Goal: Transaction & Acquisition: Purchase product/service

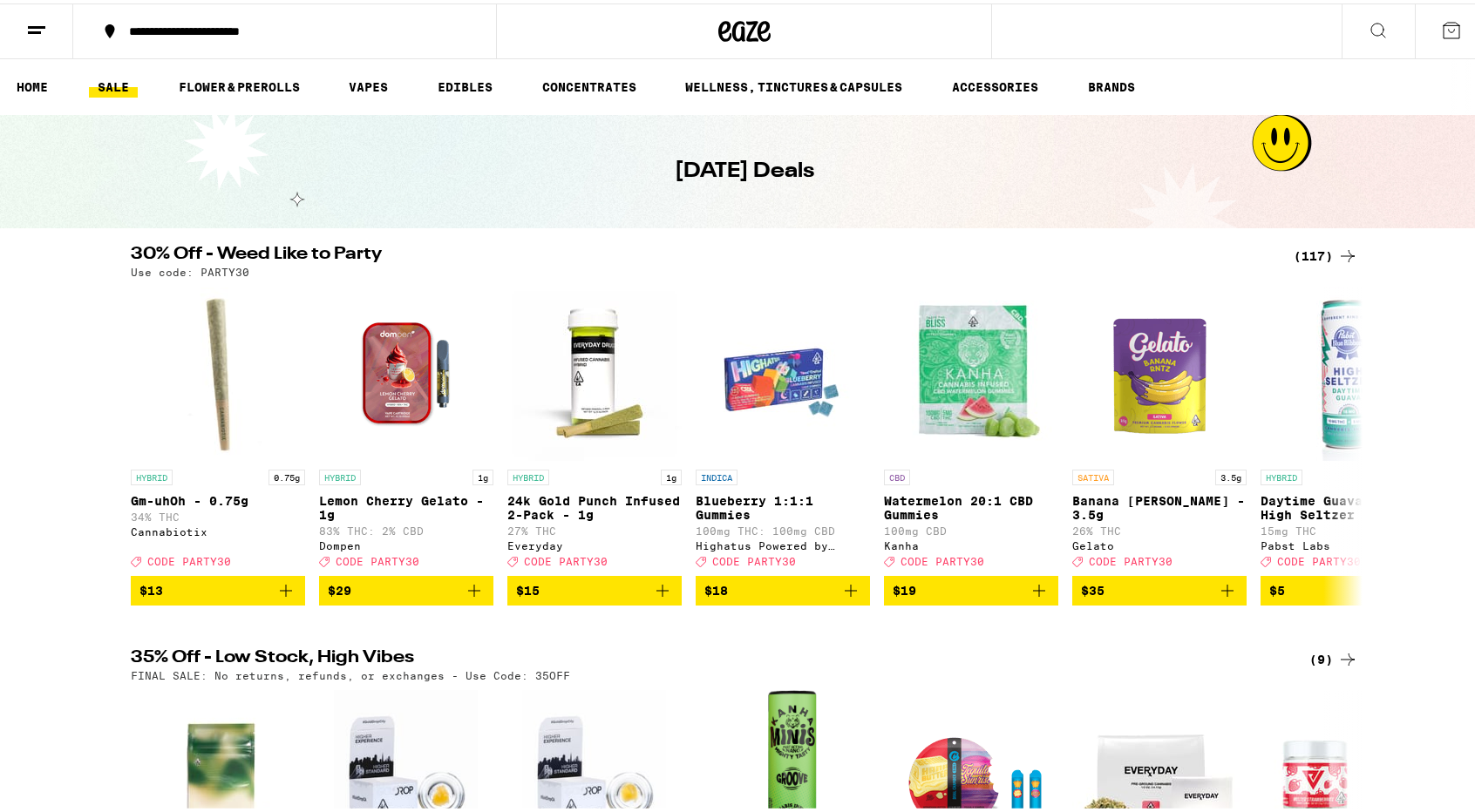
click at [1339, 666] on icon at bounding box center [1348, 657] width 21 height 21
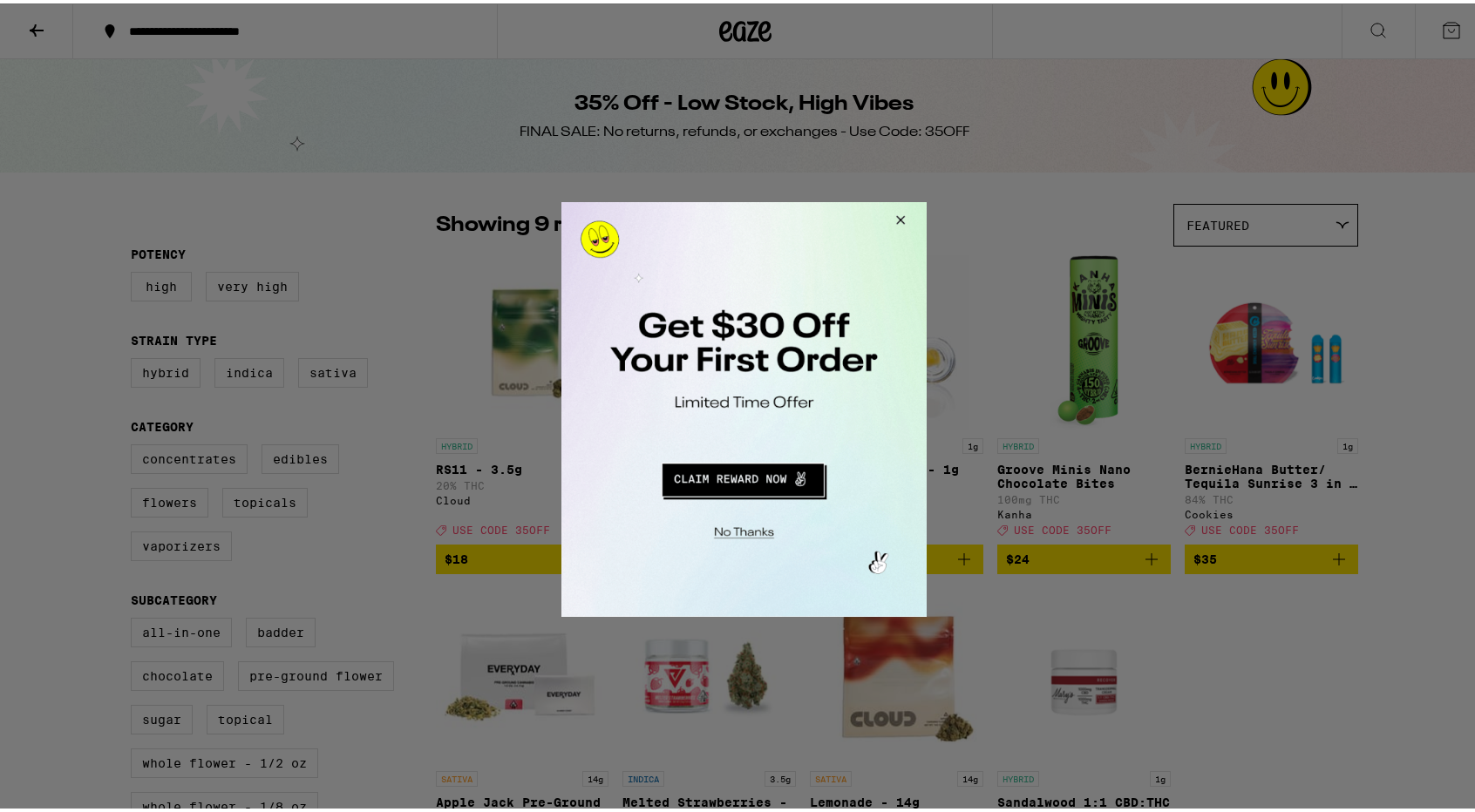
click at [902, 222] on button "Close Modal" at bounding box center [897, 223] width 47 height 42
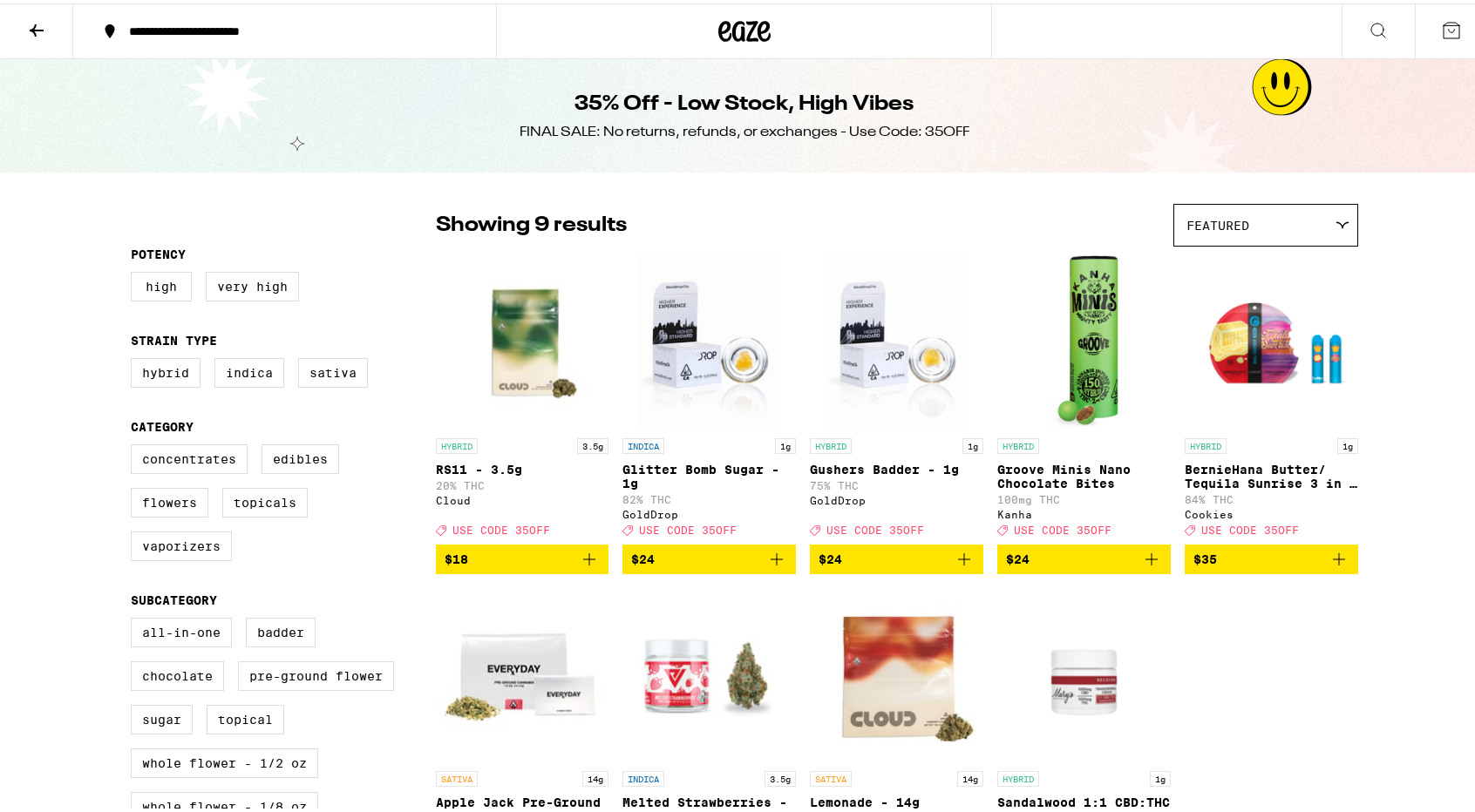
click at [40, 27] on icon at bounding box center [36, 28] width 21 height 21
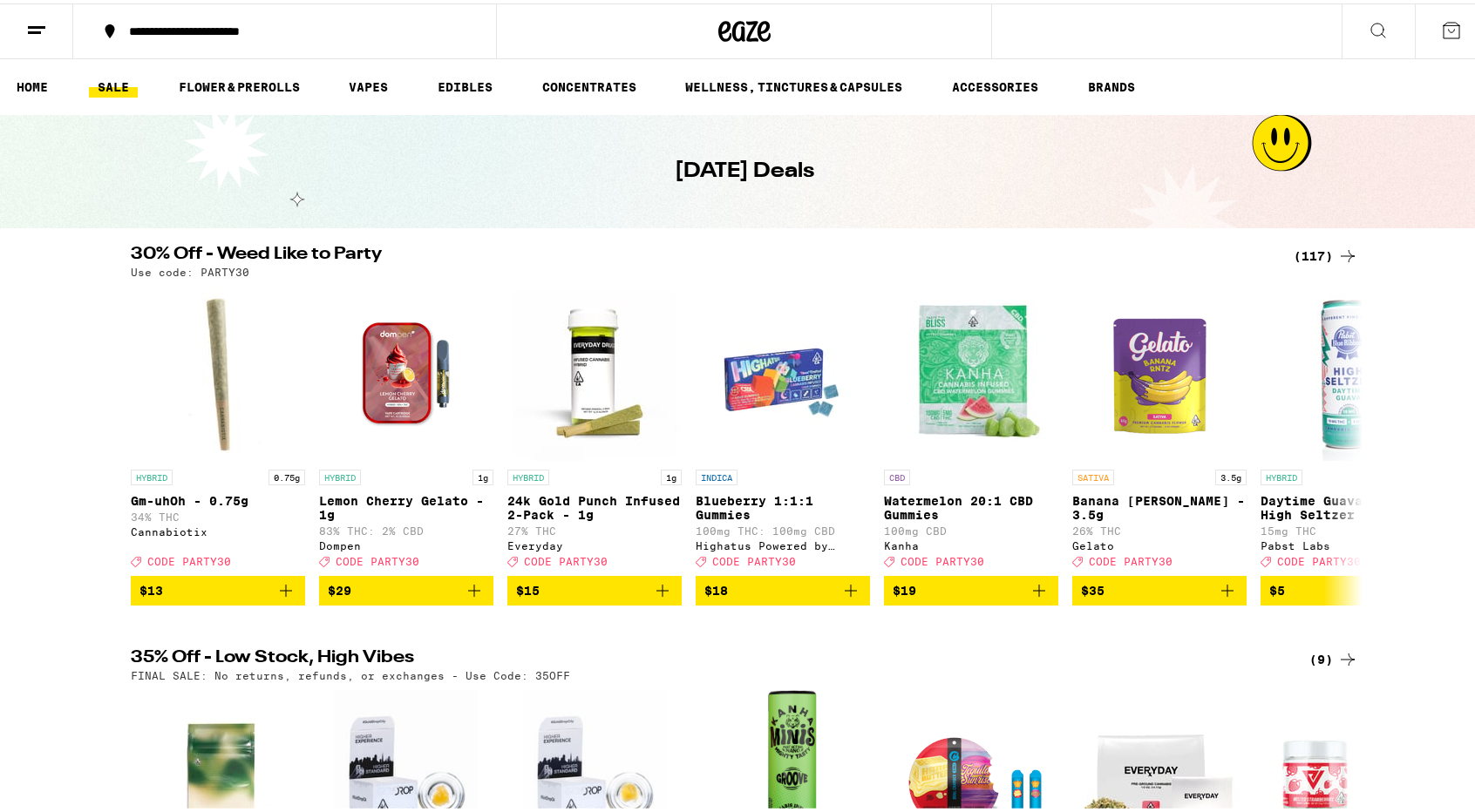
click at [274, 19] on button "**********" at bounding box center [284, 28] width 423 height 52
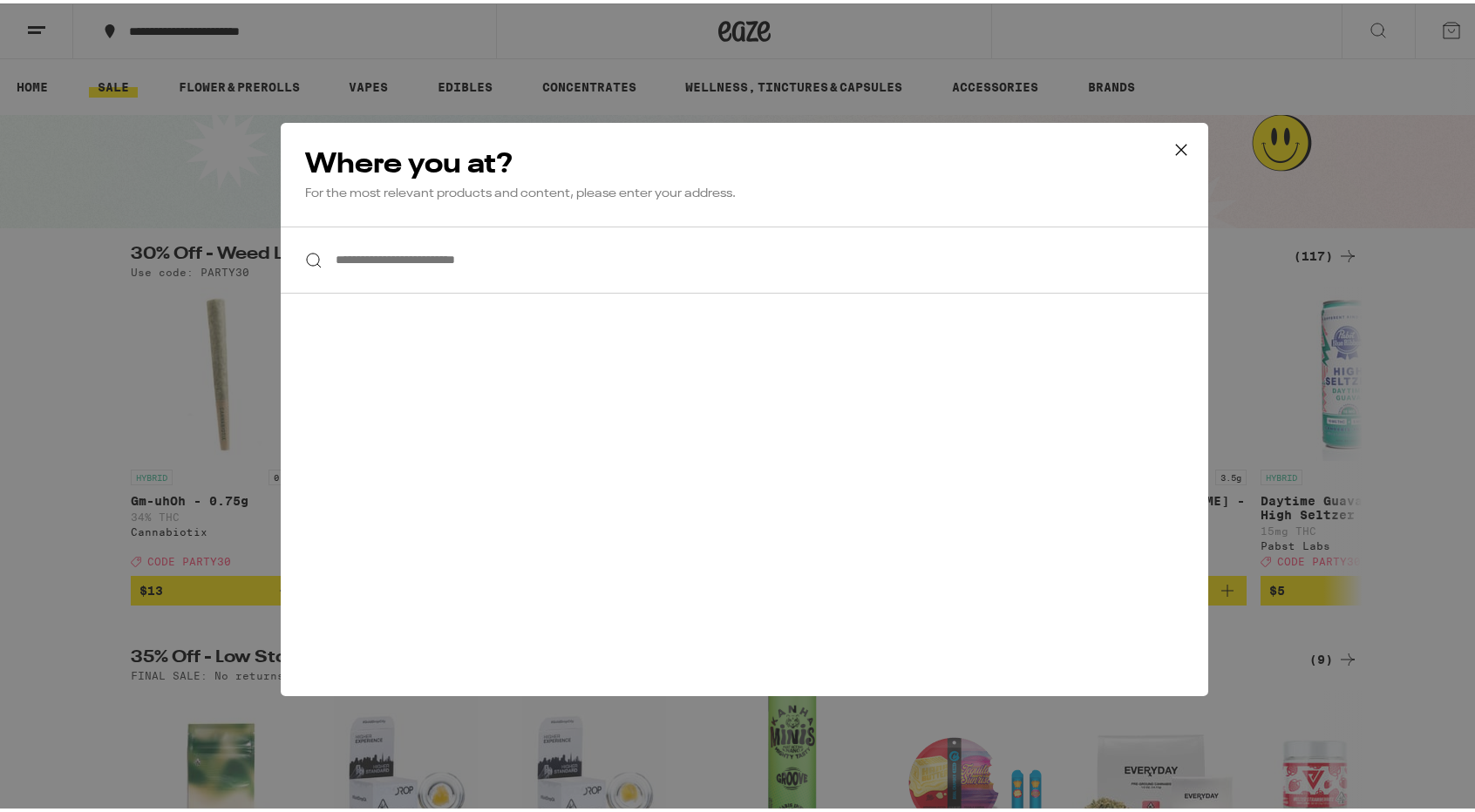
click at [408, 275] on input "**********" at bounding box center [745, 257] width 928 height 68
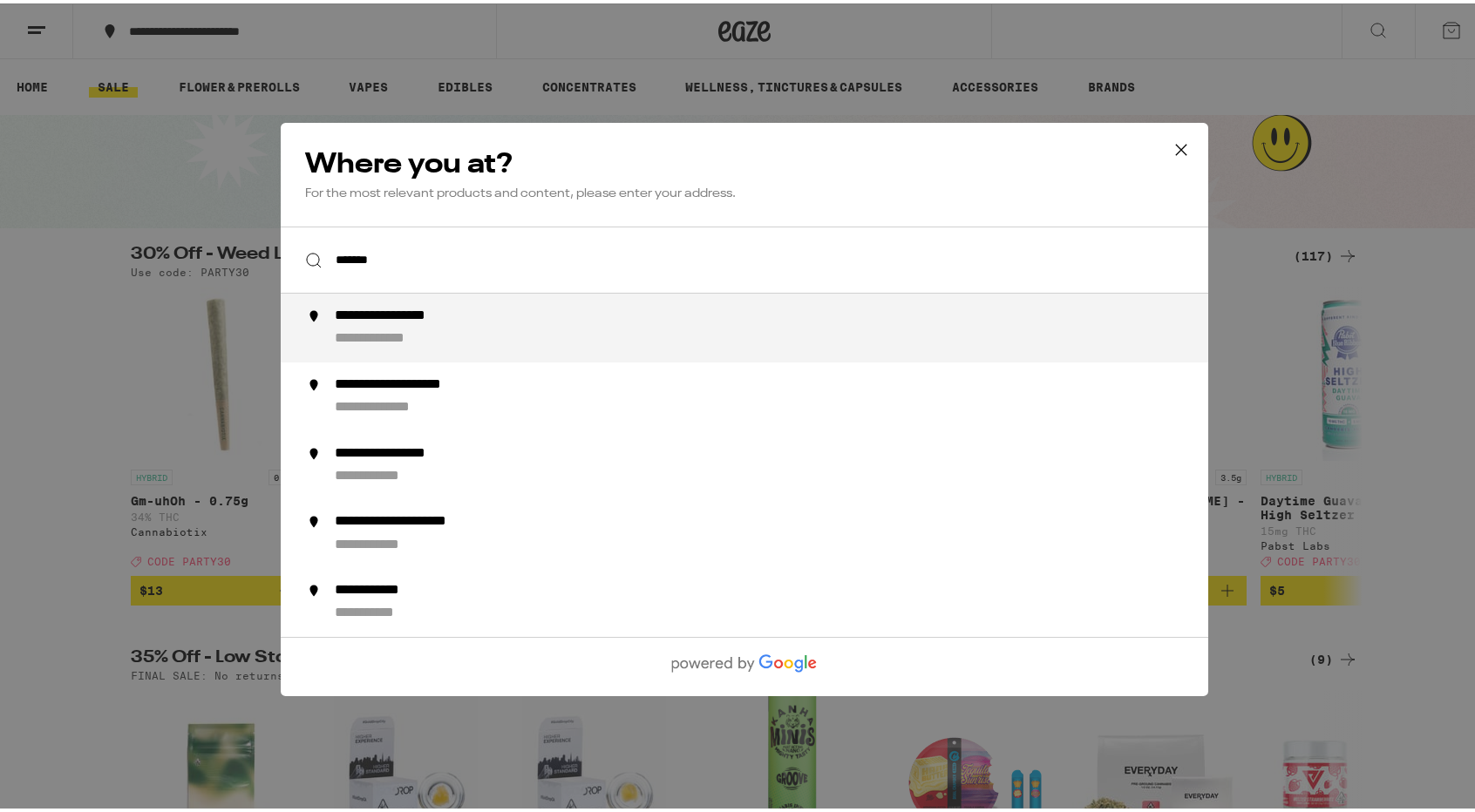
click at [402, 341] on div "**********" at bounding box center [392, 336] width 116 height 19
type input "**********"
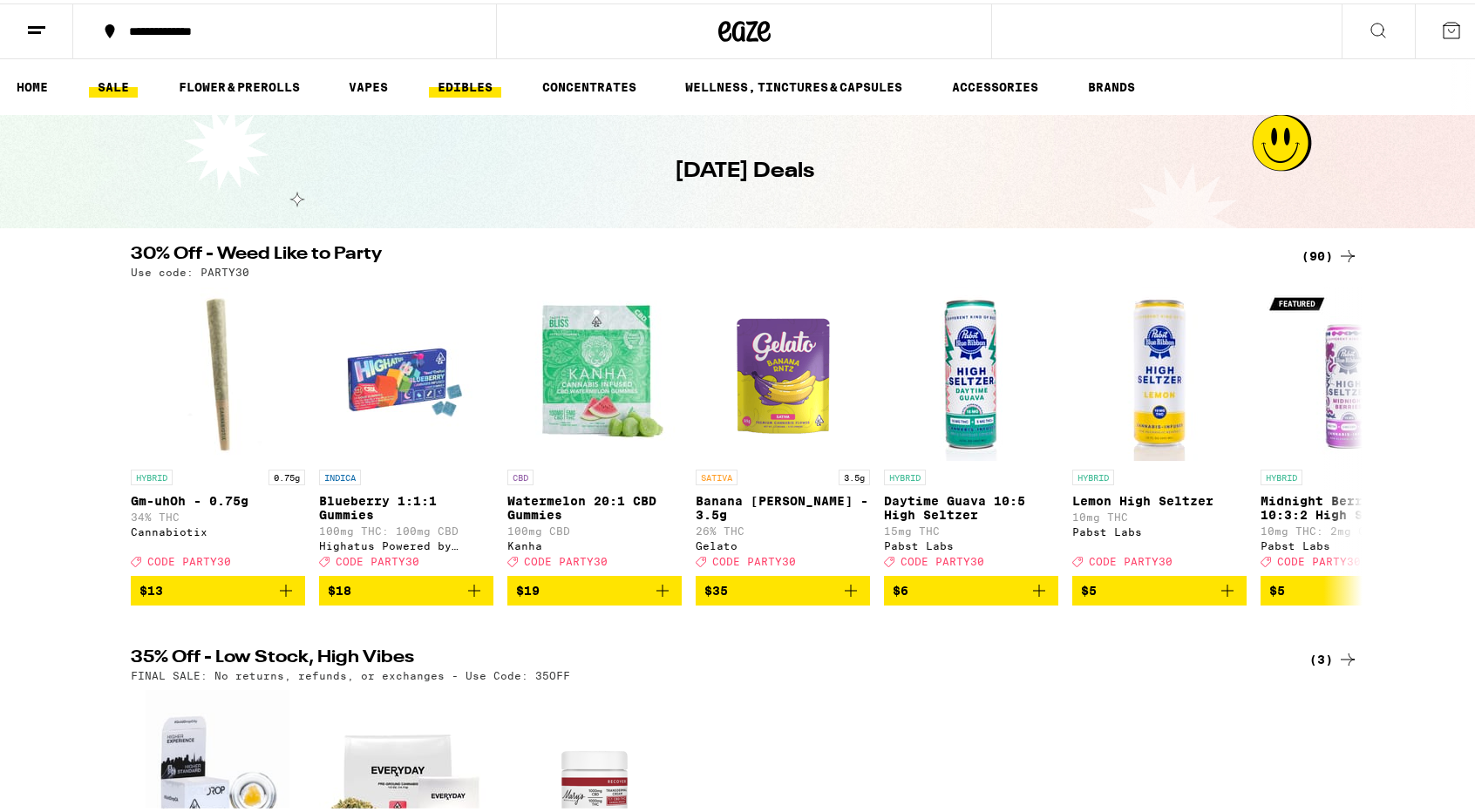
click at [471, 91] on link "EDIBLES" at bounding box center [465, 84] width 72 height 21
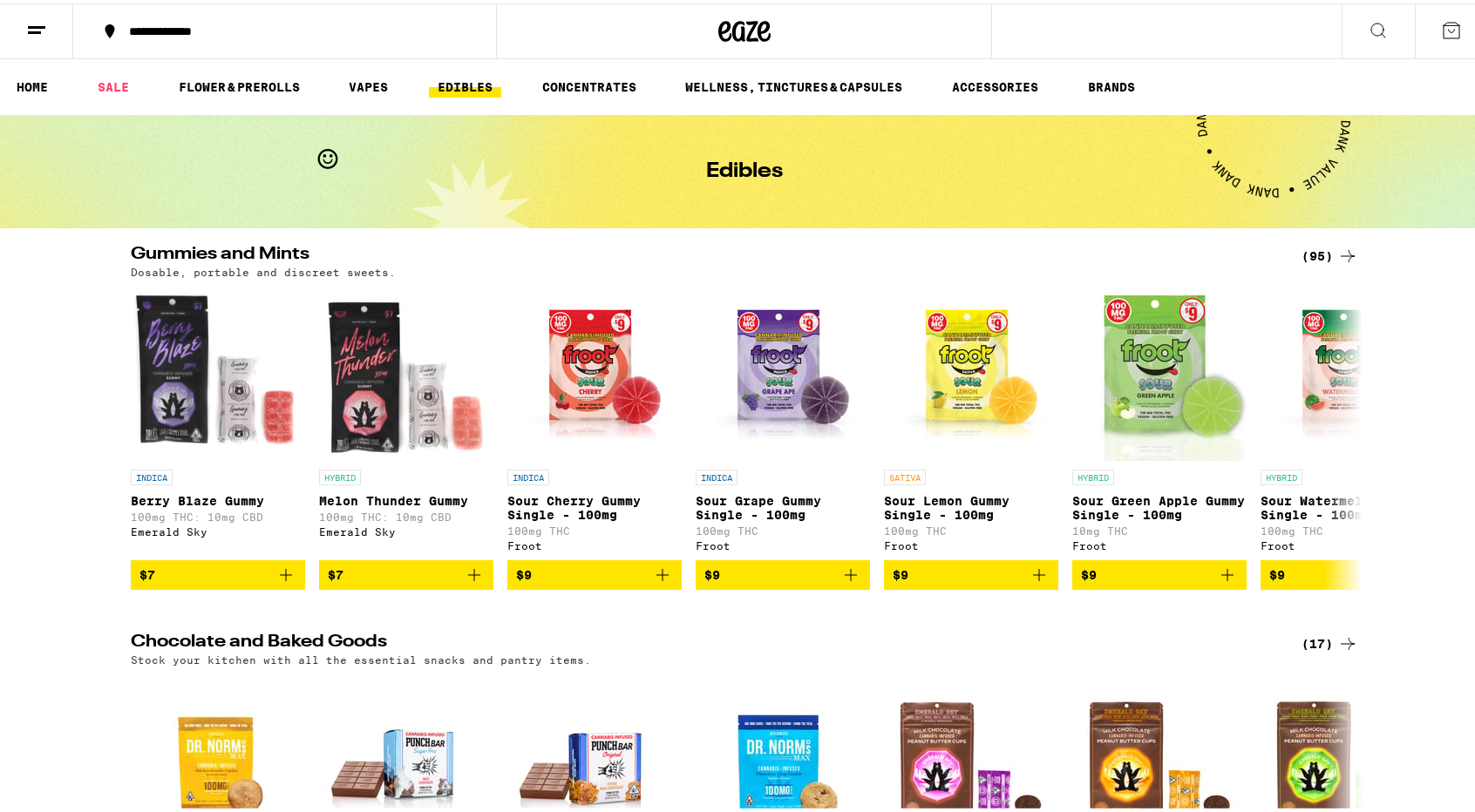
click at [1371, 30] on icon at bounding box center [1378, 28] width 14 height 14
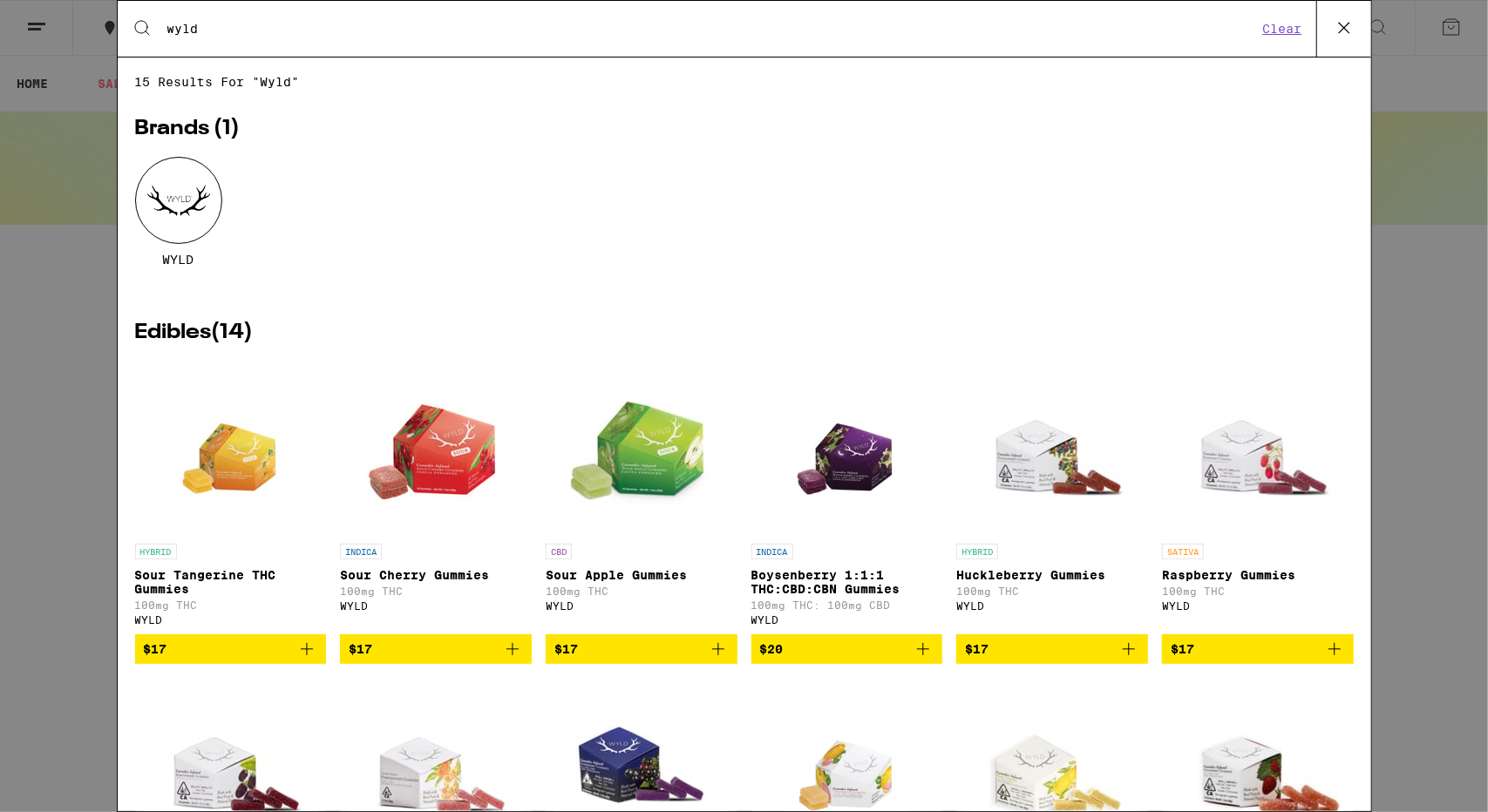
type input "wyld"
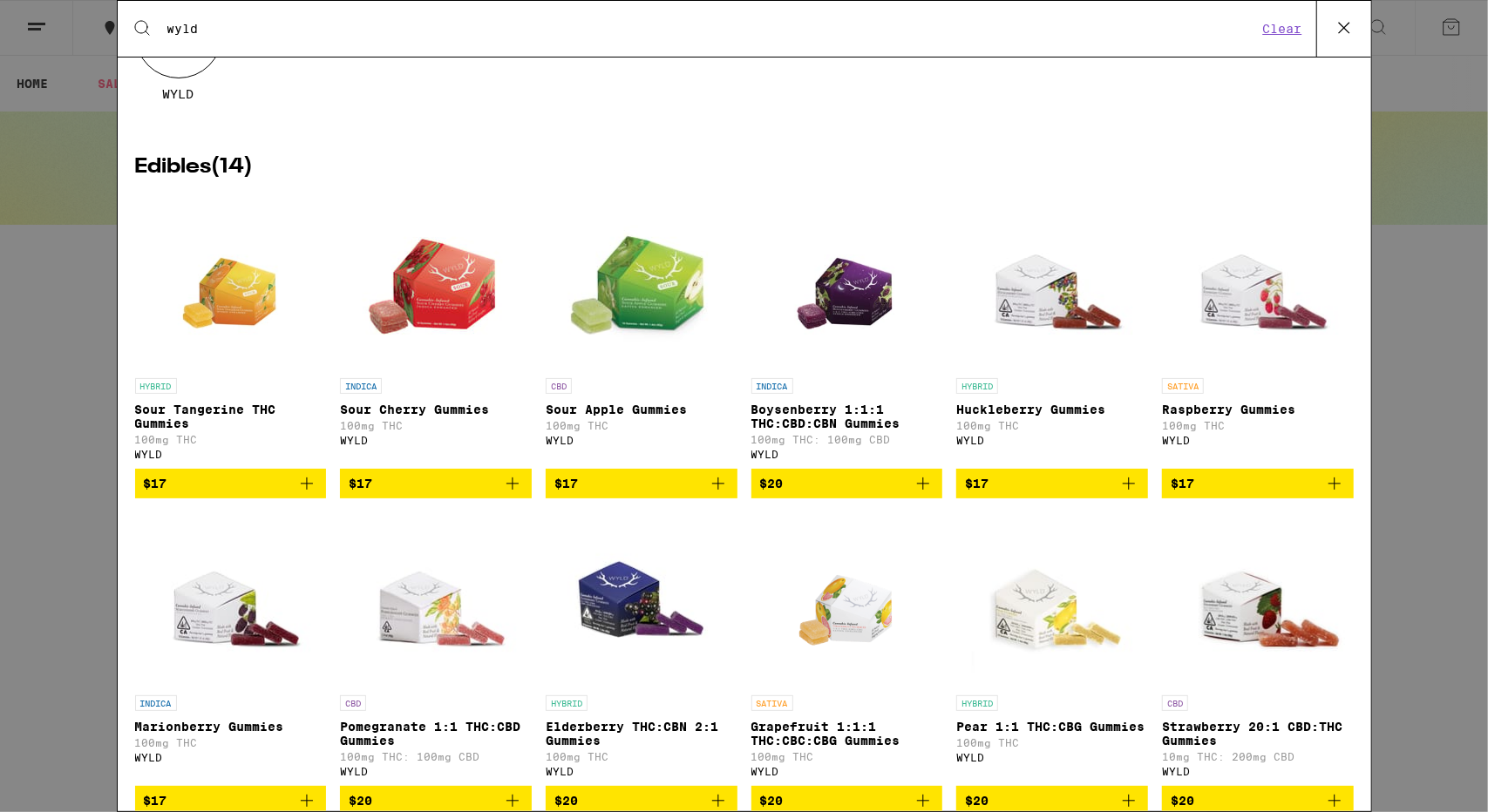
scroll to position [296, 0]
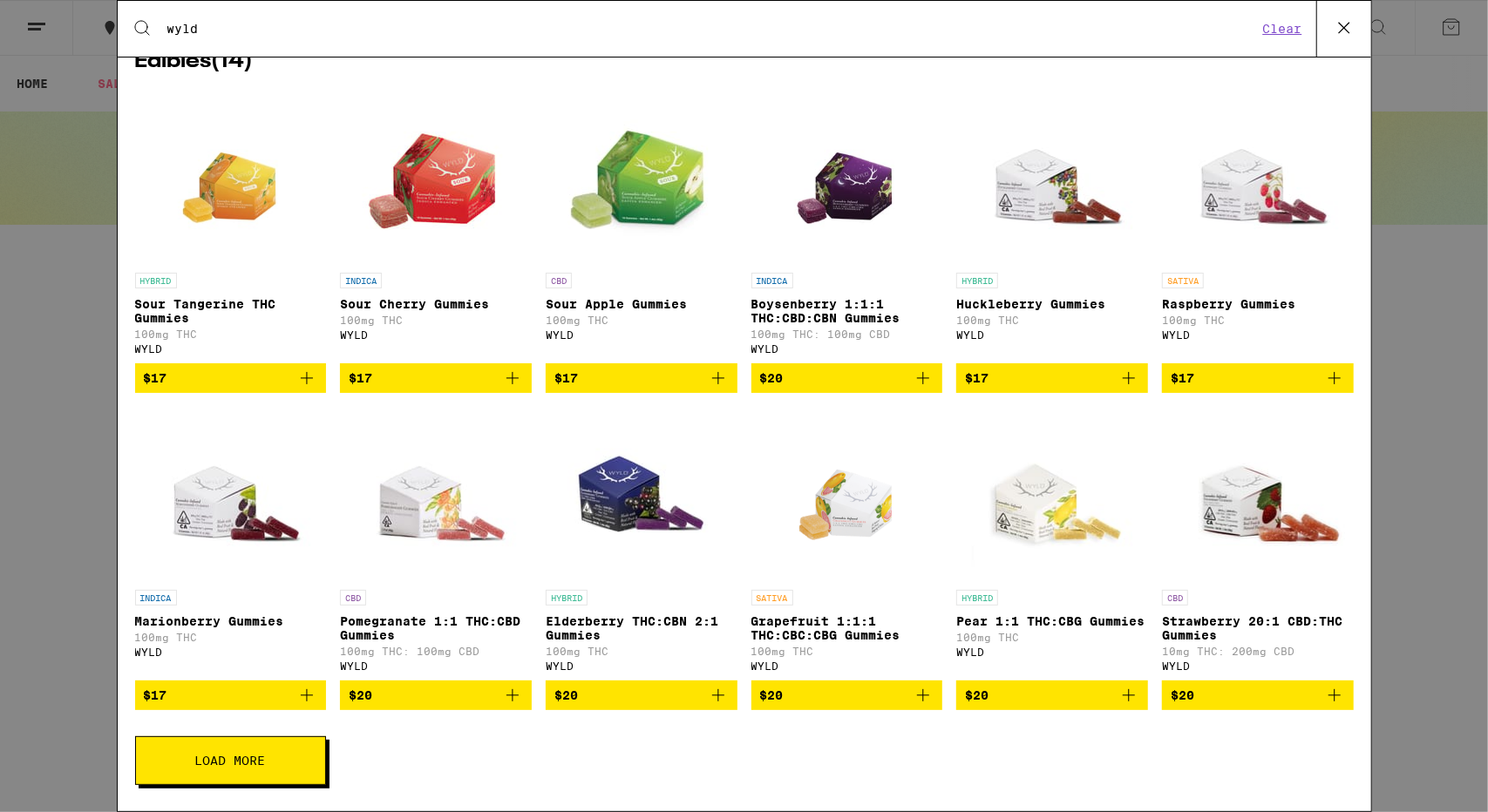
click at [311, 695] on icon "Add to bag" at bounding box center [307, 696] width 21 height 21
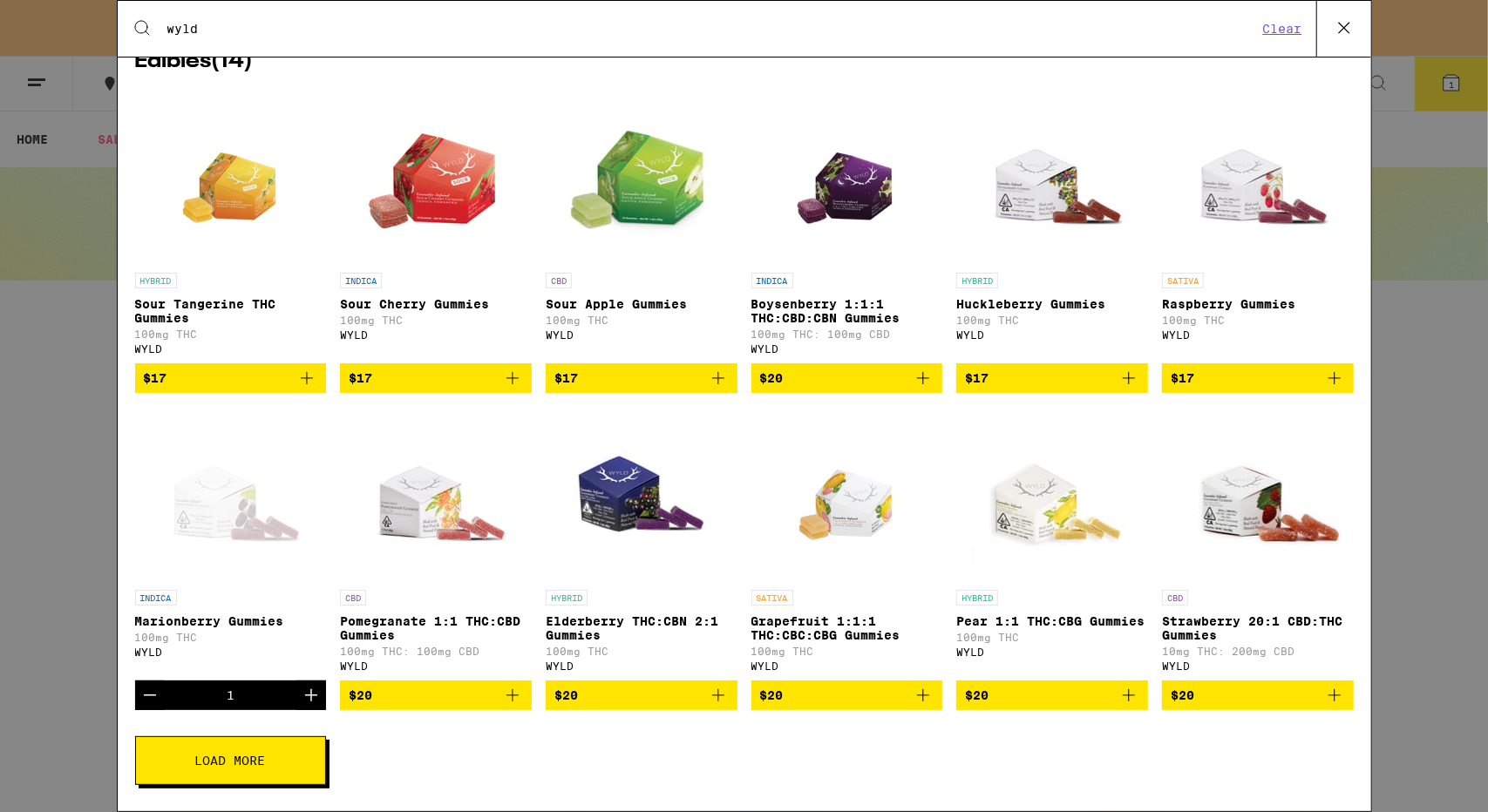
scroll to position [0, 0]
click at [314, 697] on icon "Increment" at bounding box center [311, 696] width 21 height 21
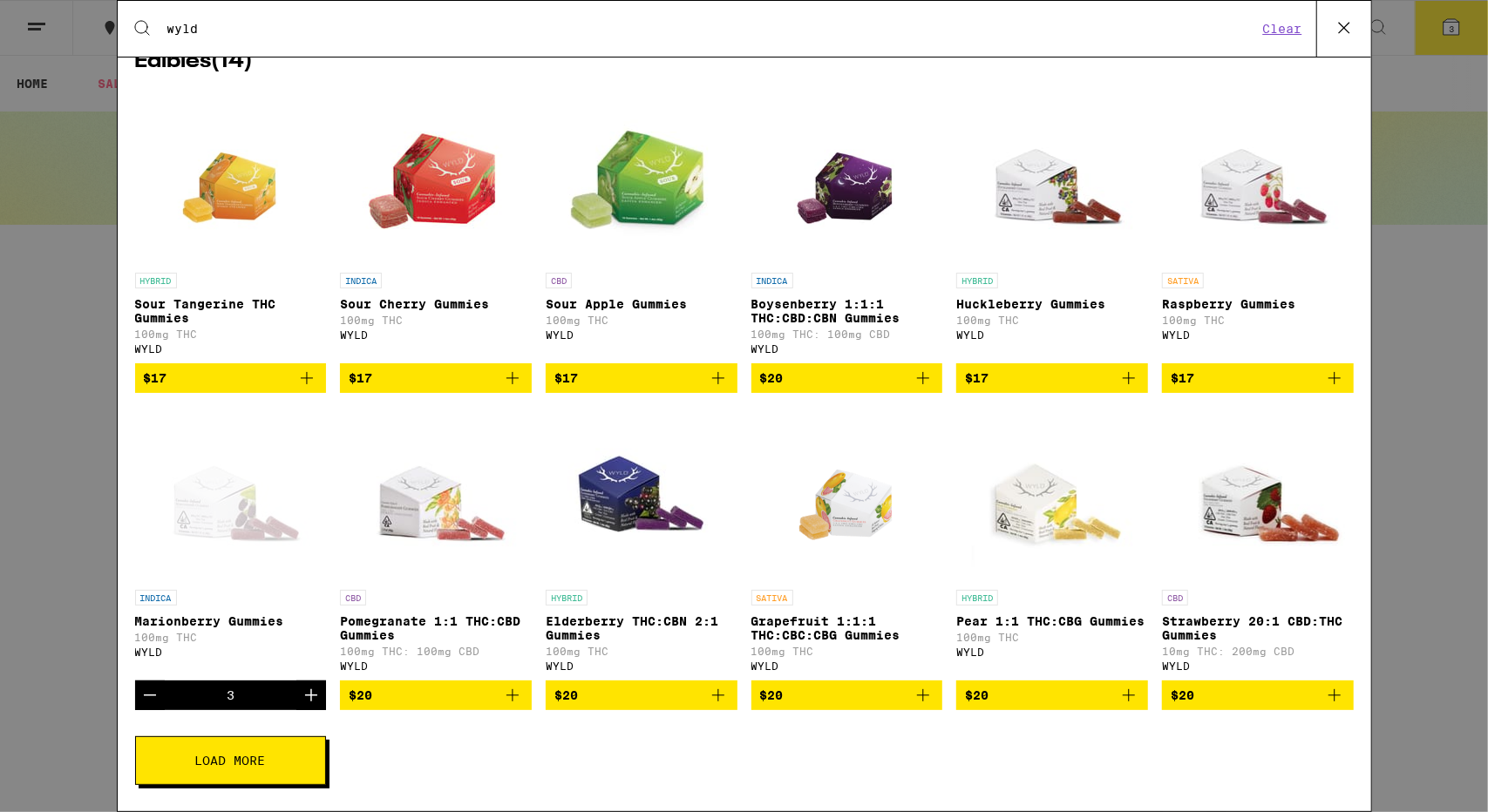
click at [314, 697] on icon "Increment" at bounding box center [311, 696] width 21 height 21
click at [716, 702] on icon "Add to bag" at bounding box center [718, 696] width 21 height 21
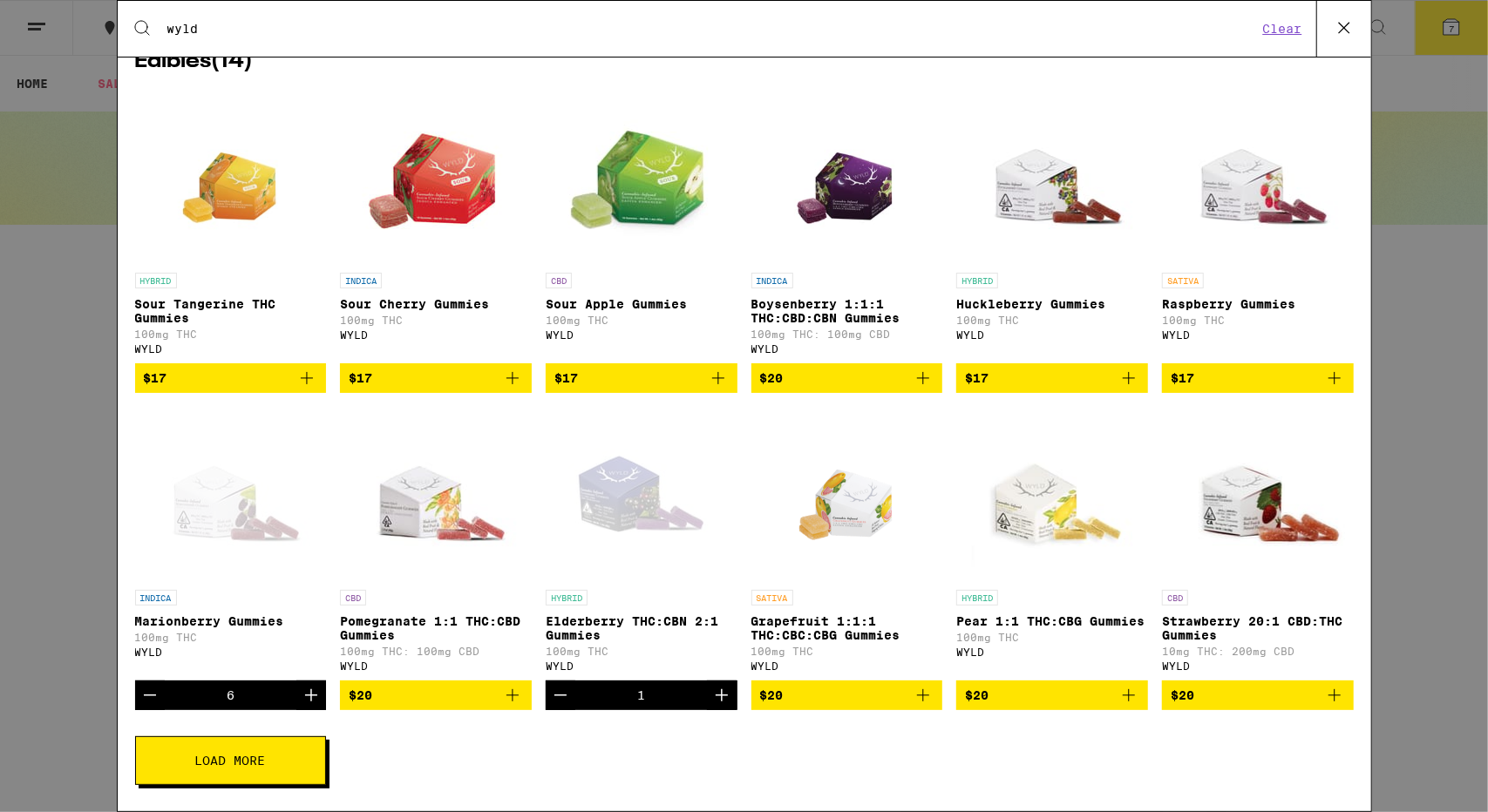
click at [716, 702] on icon "Increment" at bounding box center [722, 696] width 21 height 21
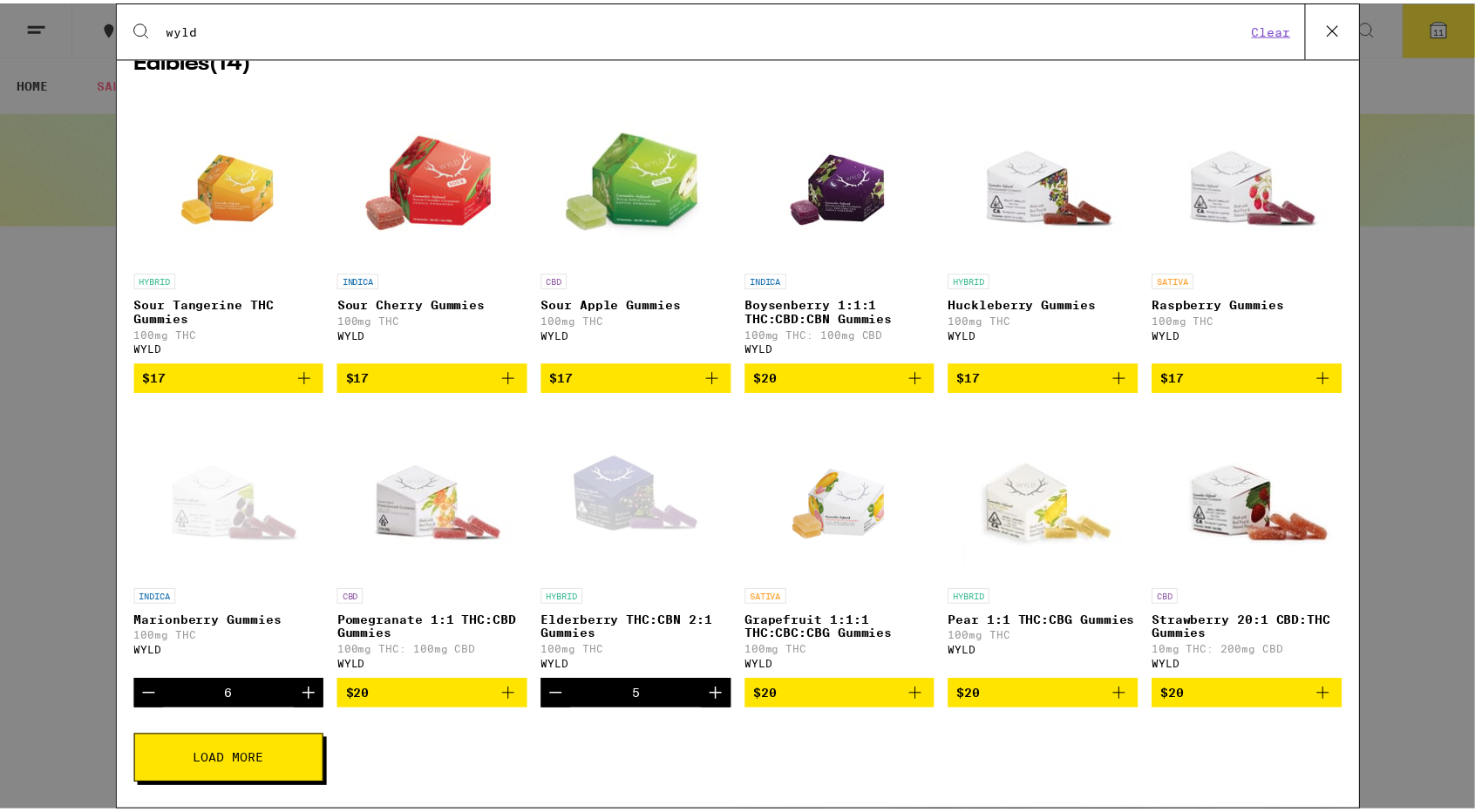
scroll to position [296, 0]
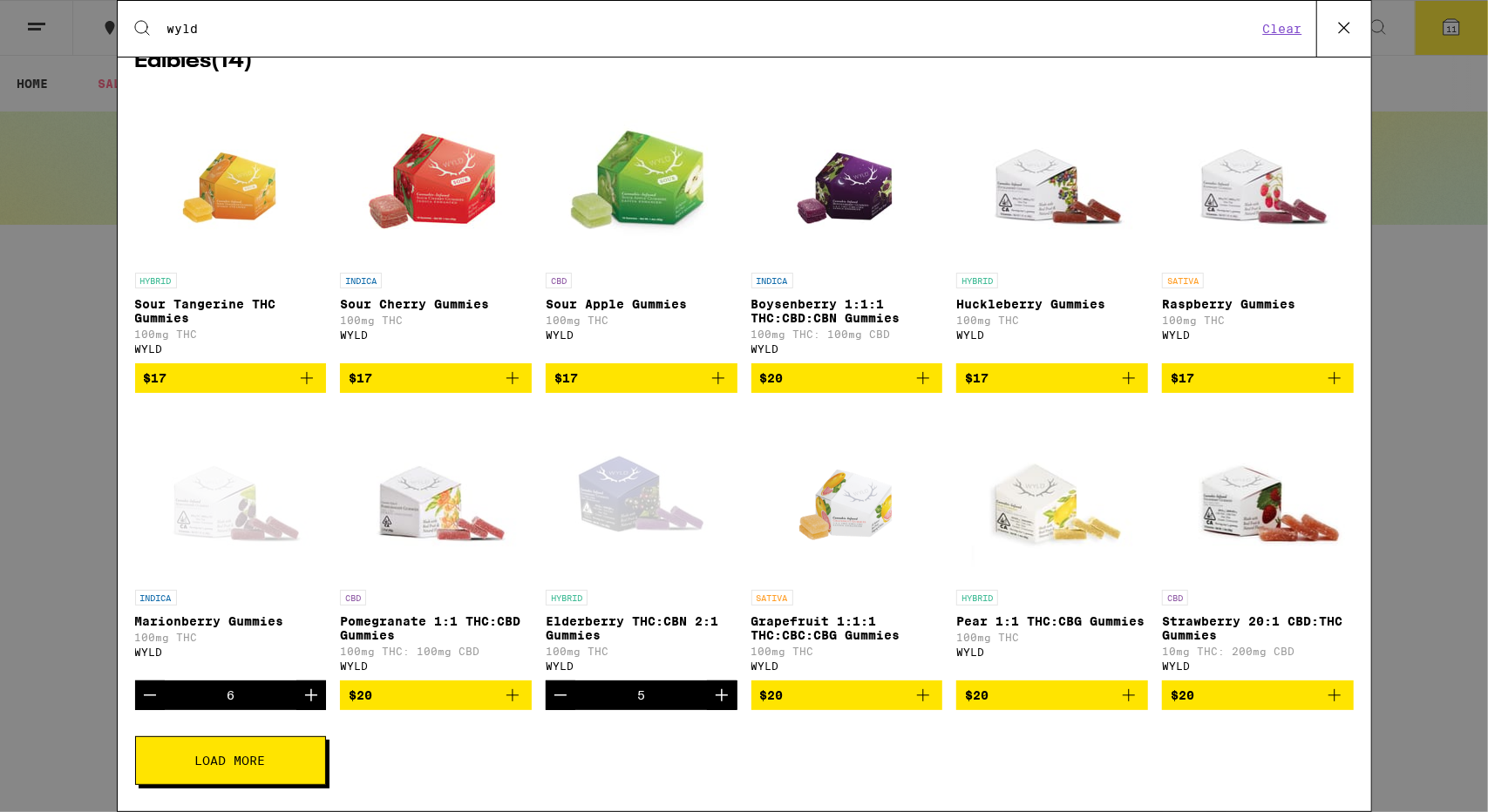
click at [1343, 28] on icon at bounding box center [1344, 28] width 11 height 11
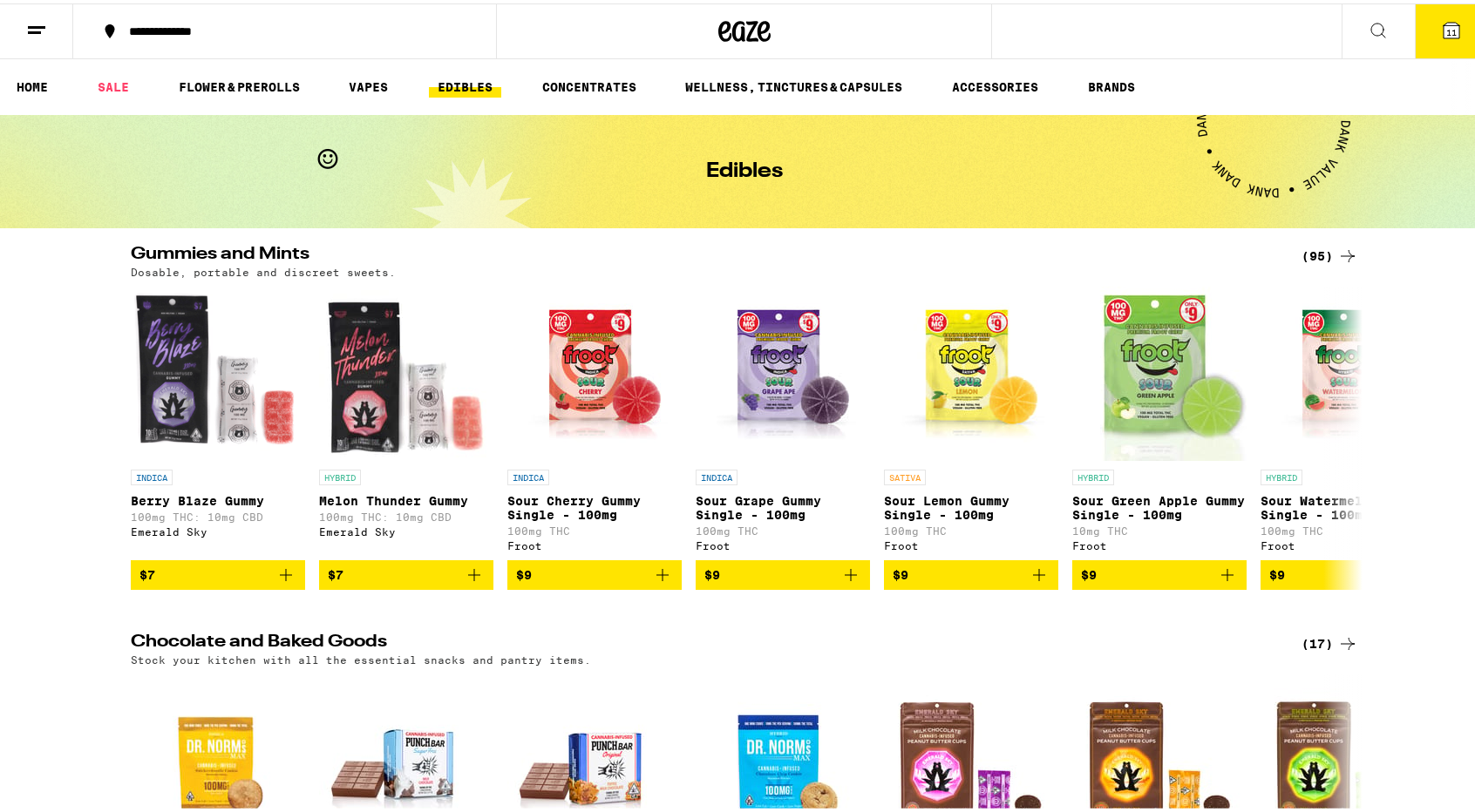
click at [1441, 35] on icon at bounding box center [1451, 28] width 21 height 21
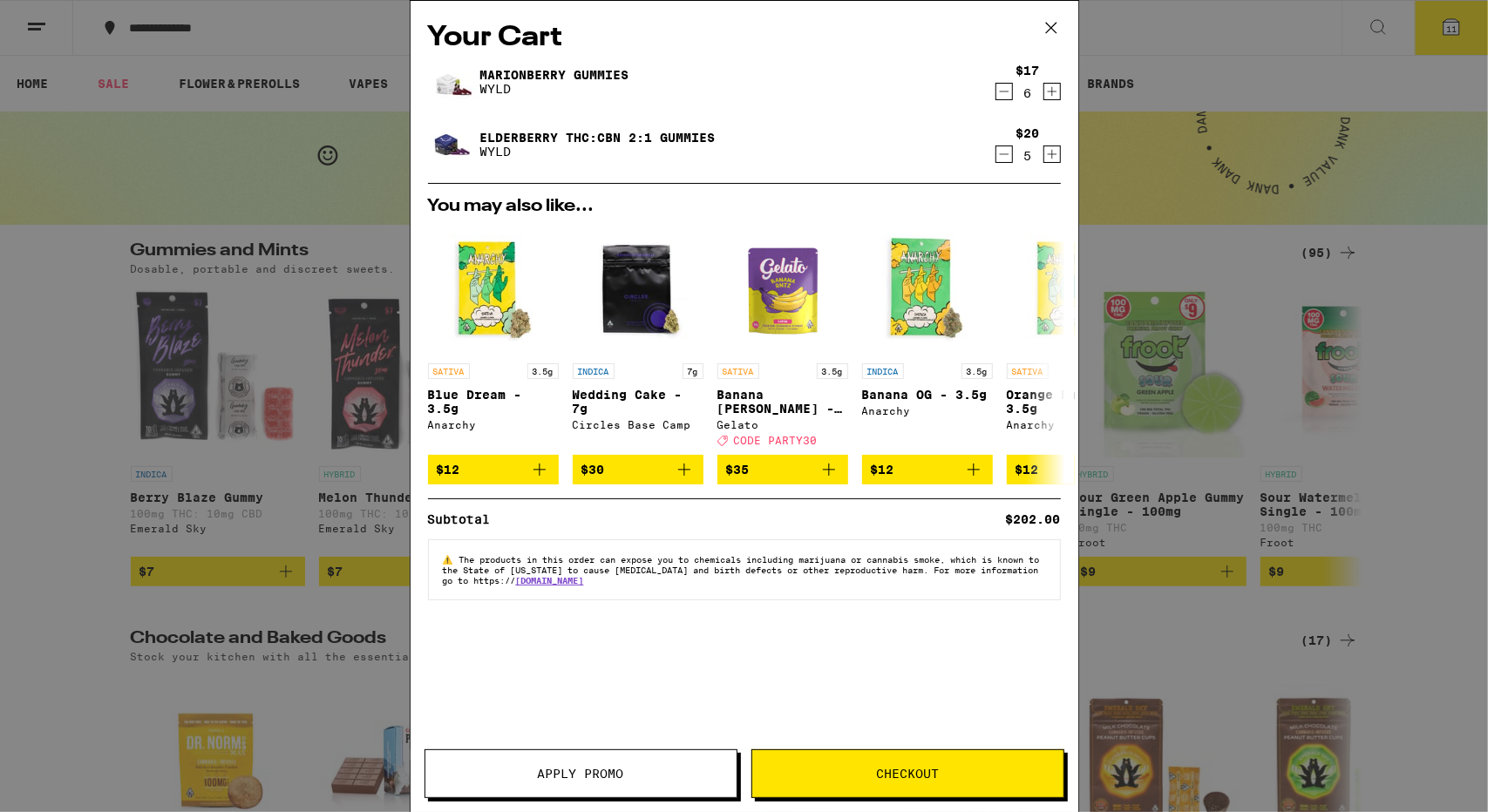
click at [1056, 95] on icon "Increment" at bounding box center [1052, 92] width 16 height 21
click at [1051, 157] on icon "Increment" at bounding box center [1052, 155] width 16 height 21
click at [1008, 156] on icon "Decrement" at bounding box center [1004, 155] width 16 height 21
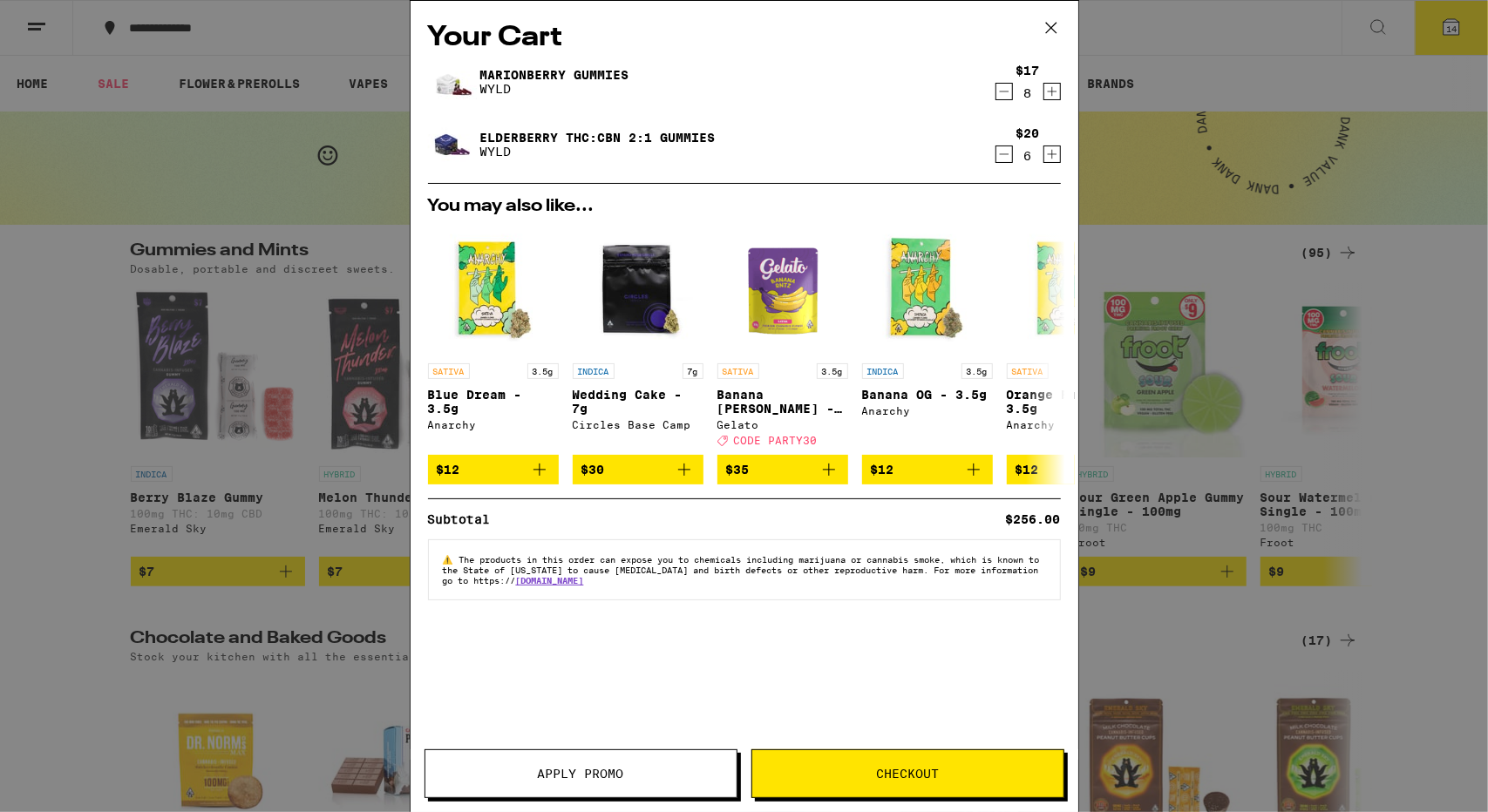
click at [875, 773] on span "Checkout" at bounding box center [908, 774] width 311 height 12
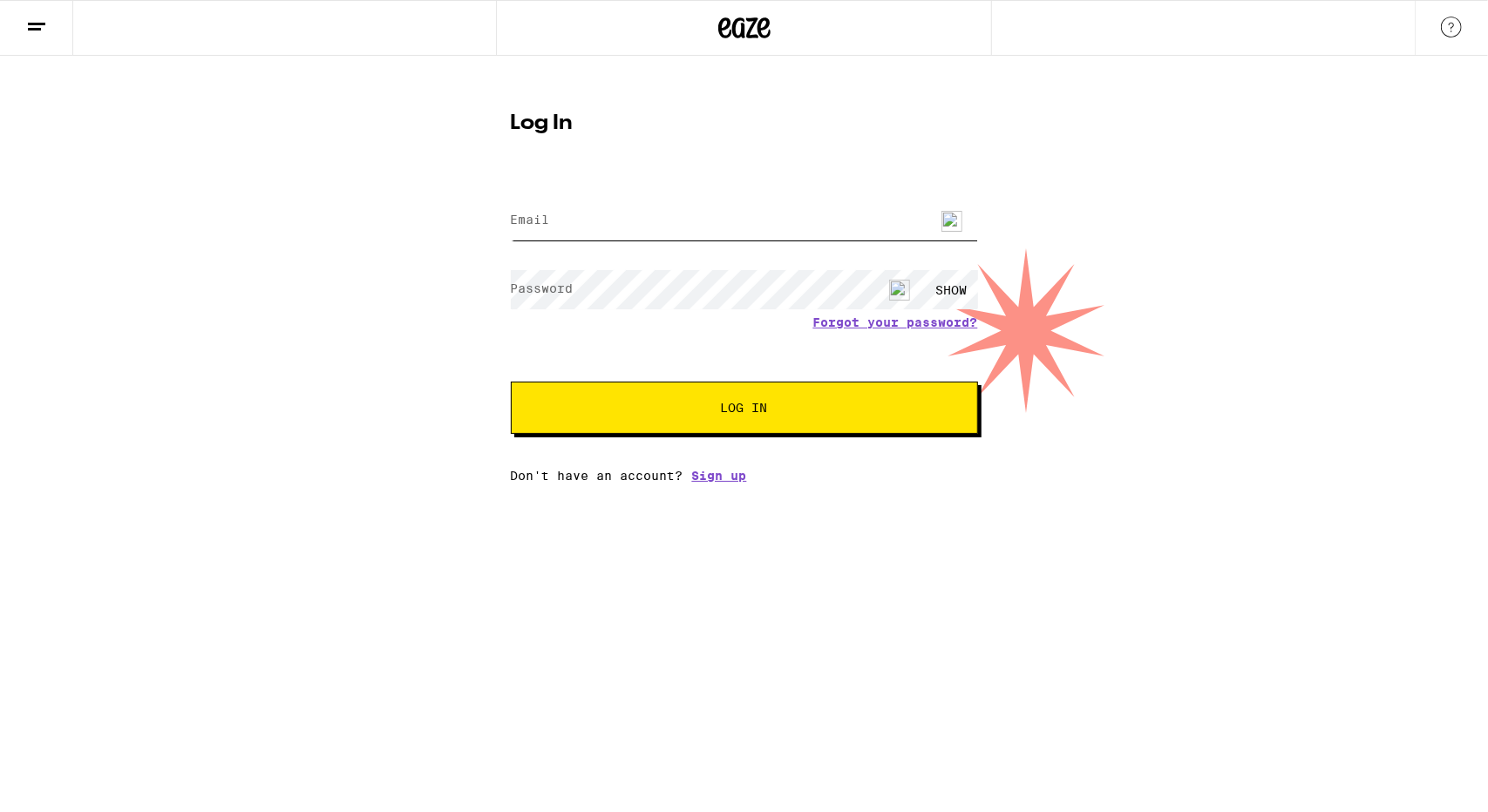
type input "[EMAIL_ADDRESS][DOMAIN_NAME]"
click at [746, 414] on span "Log In" at bounding box center [744, 408] width 47 height 12
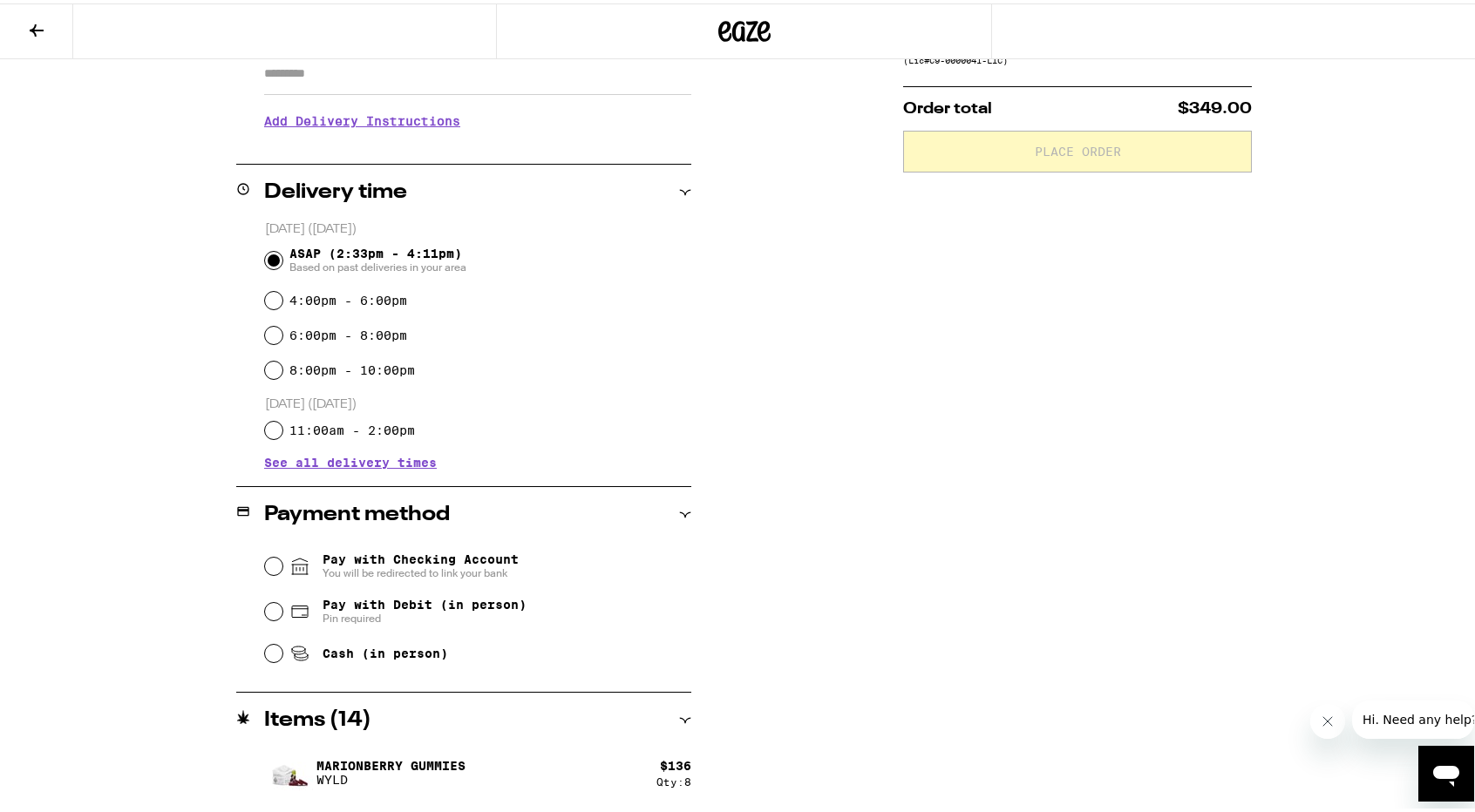
scroll to position [384, 0]
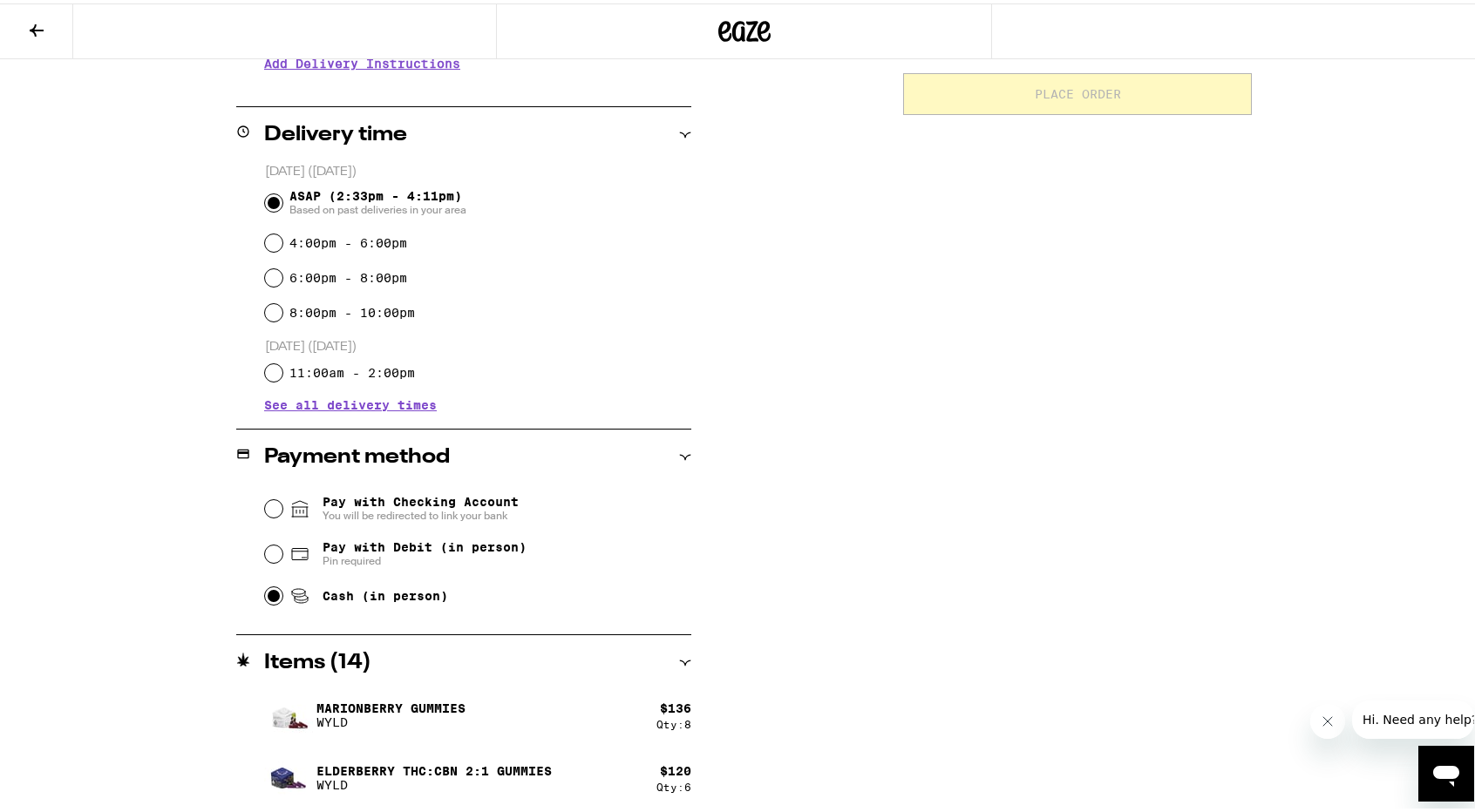
click at [265, 598] on input "Cash (in person)" at bounding box center [274, 593] width 18 height 18
radio input "true"
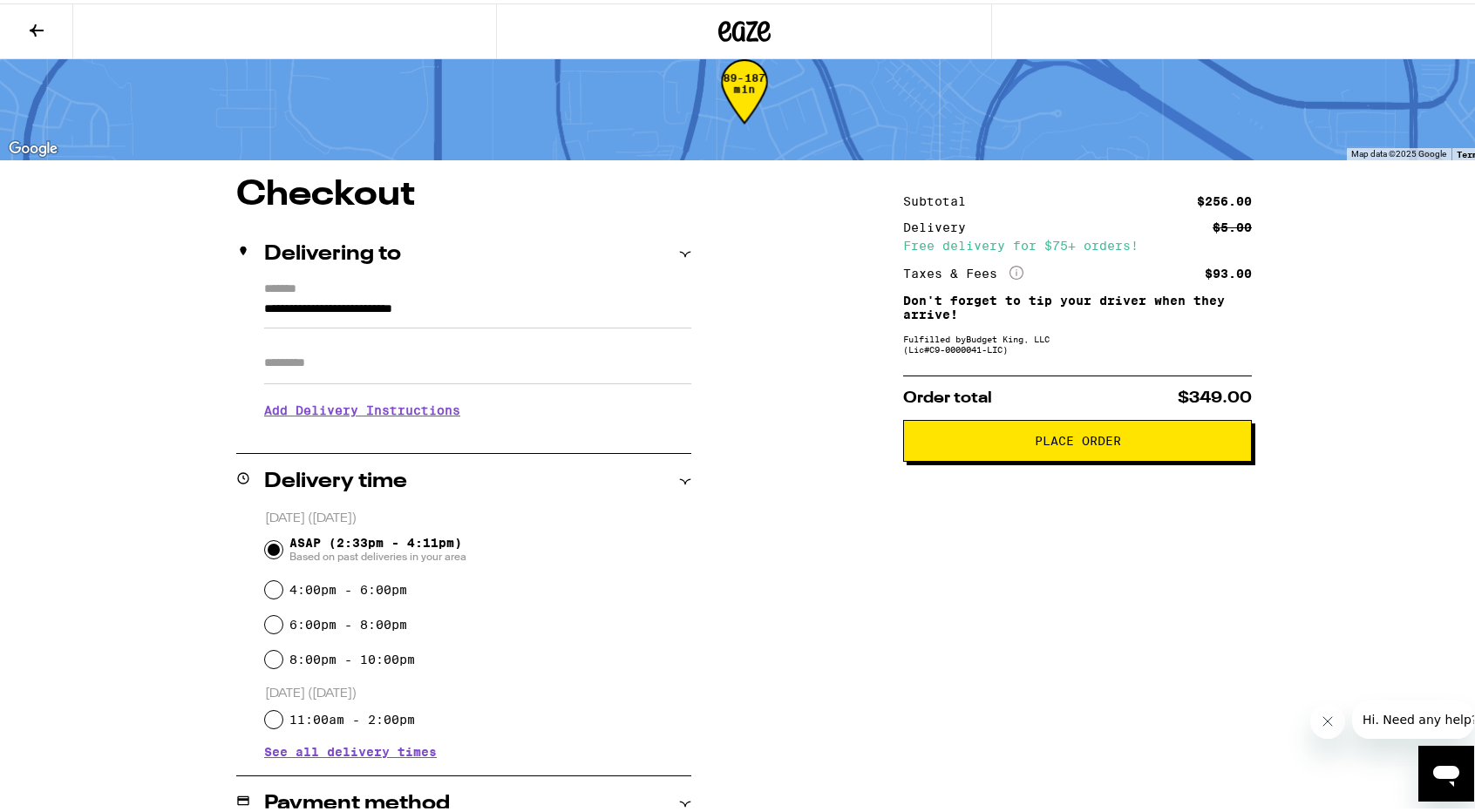
scroll to position [18, 0]
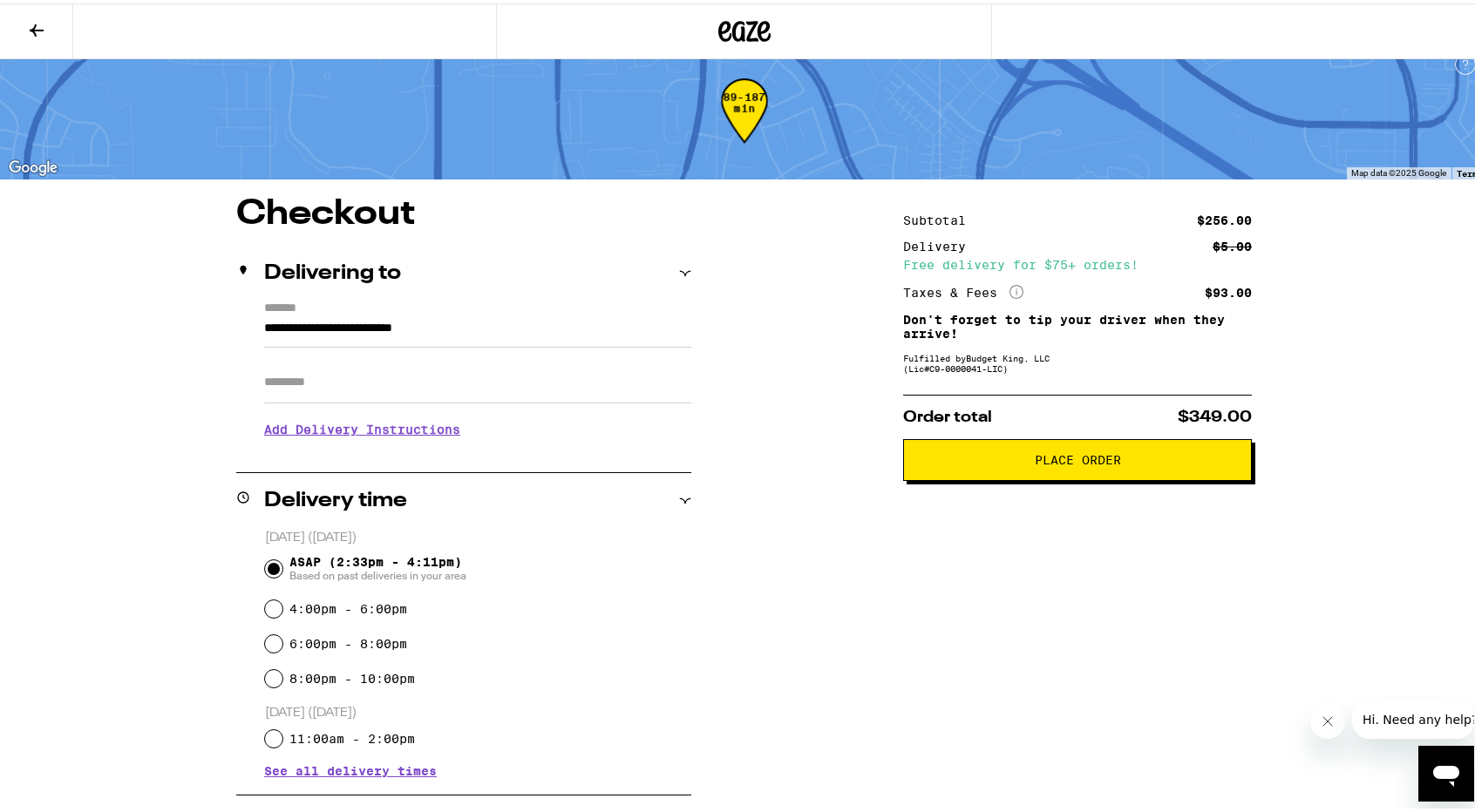
click at [1084, 463] on span "Place Order" at bounding box center [1077, 457] width 86 height 12
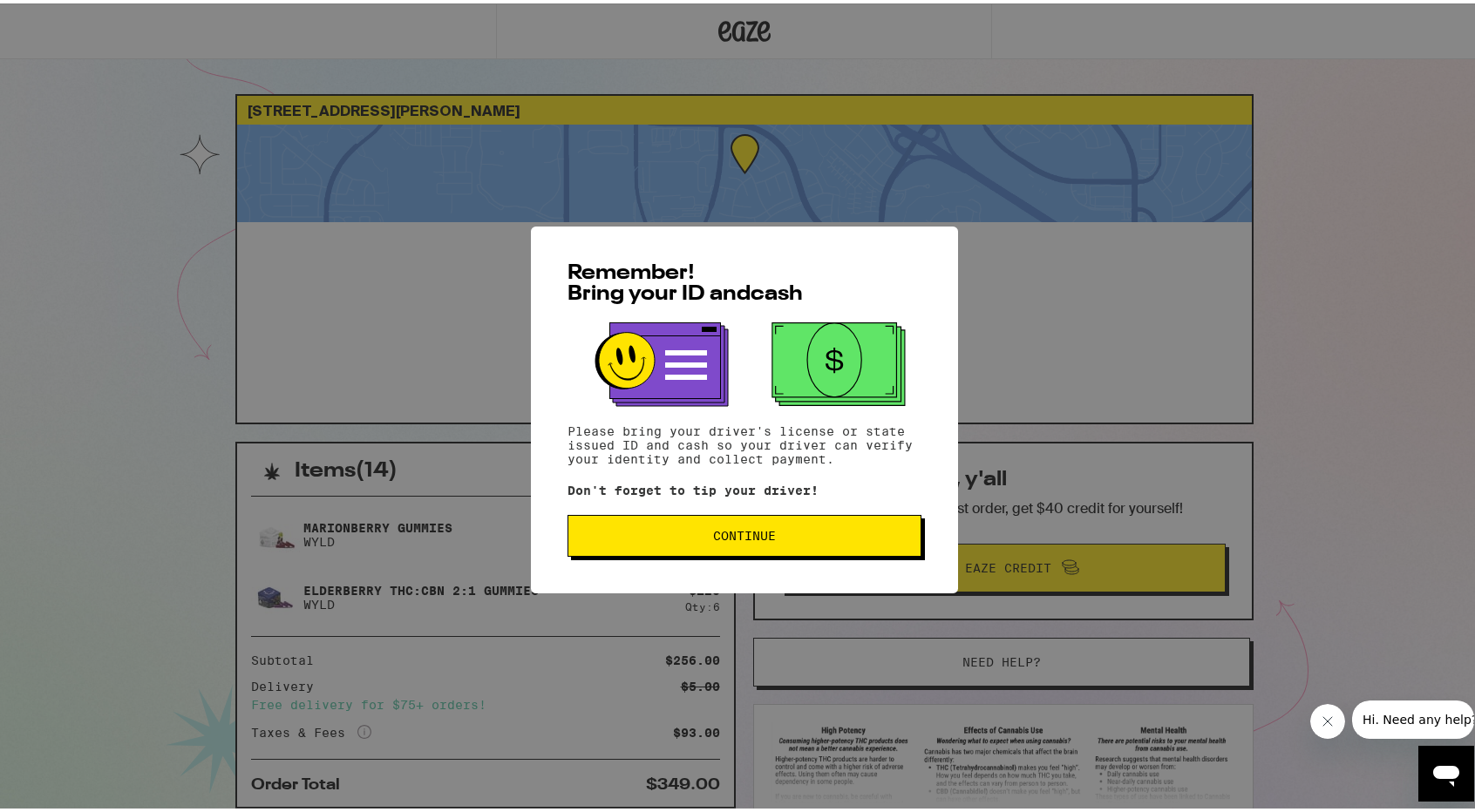
click at [733, 538] on span "Continue" at bounding box center [744, 532] width 63 height 12
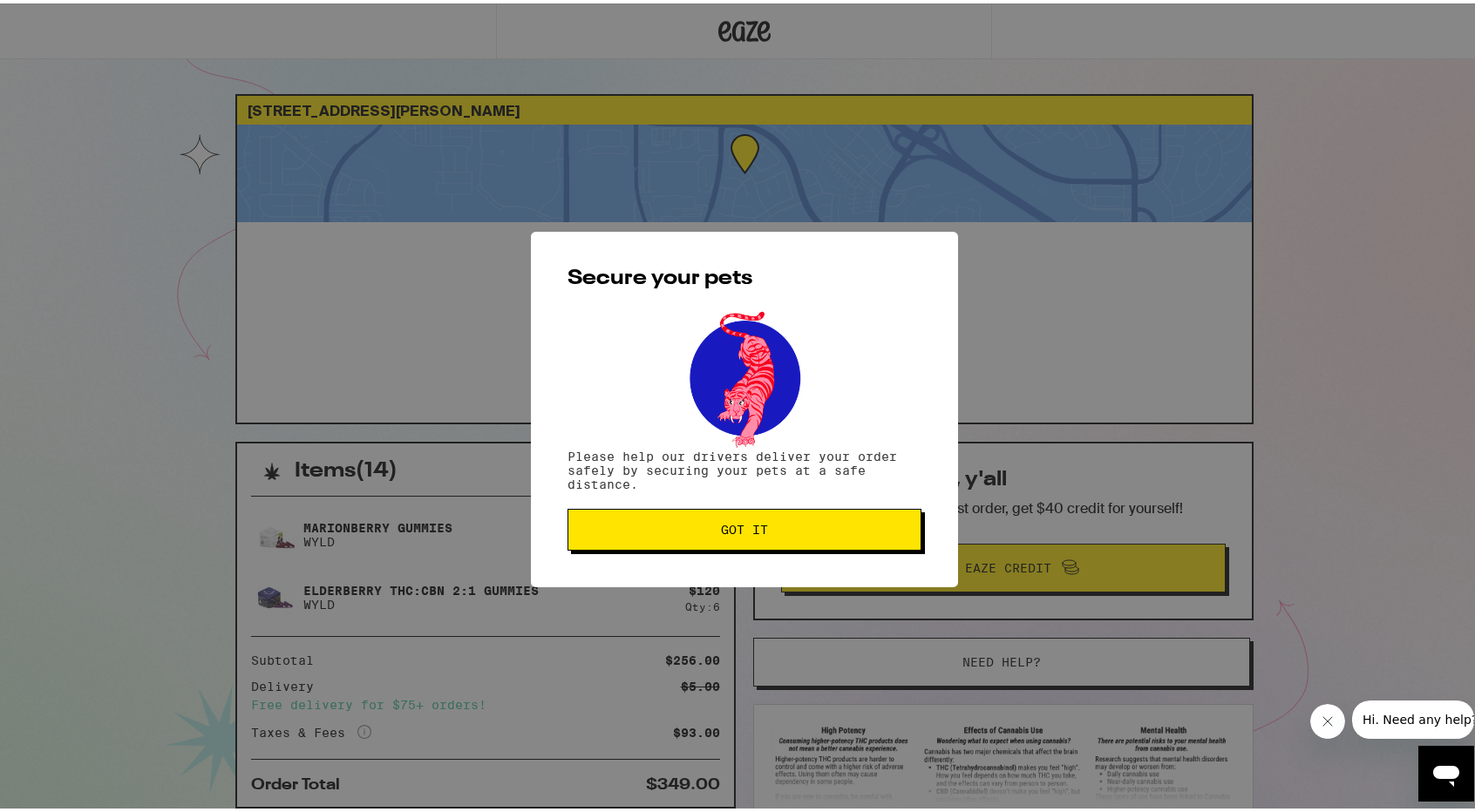
click at [733, 539] on button "Got it" at bounding box center [745, 526] width 354 height 42
